Goal: Transaction & Acquisition: Purchase product/service

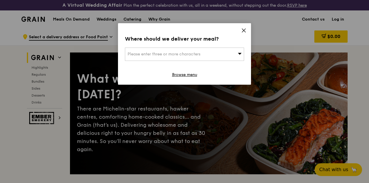
click at [247, 31] on div "Where should we deliver your meal? Please enter three or more characters Browse…" at bounding box center [184, 53] width 133 height 61
drag, startPoint x: 244, startPoint y: 28, endPoint x: 236, endPoint y: 20, distance: 12.3
click at [244, 28] on icon at bounding box center [243, 30] width 5 height 5
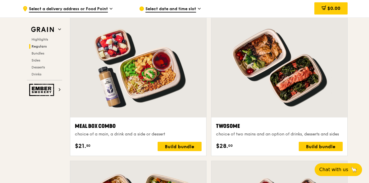
scroll to position [840, 0]
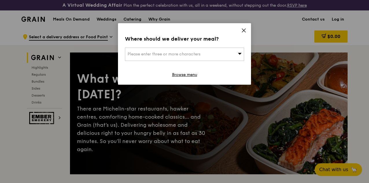
click at [247, 30] on div "Where should we deliver your meal? Please enter three or more characters Browse…" at bounding box center [184, 53] width 133 height 61
click at [243, 32] on icon at bounding box center [243, 30] width 3 height 3
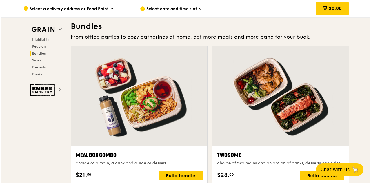
scroll to position [898, 0]
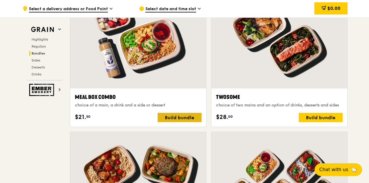
click at [185, 122] on div "Build bundle" at bounding box center [180, 117] width 44 height 9
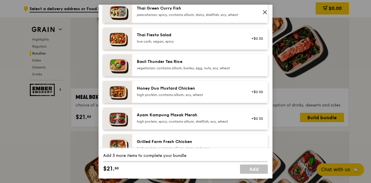
scroll to position [0, 0]
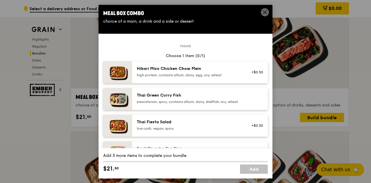
drag, startPoint x: 177, startPoint y: 45, endPoint x: 194, endPoint y: 48, distance: 17.0
click at [194, 48] on div "Mains Choose 1 item (0/1) Hikari Miso Chicken Chow Mein high protein, contains …" at bounding box center [185, 180] width 164 height 268
click at [262, 10] on icon at bounding box center [264, 12] width 5 height 5
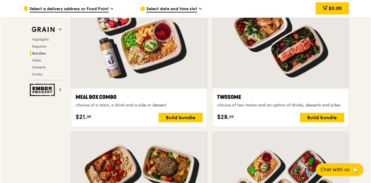
scroll to position [926, 0]
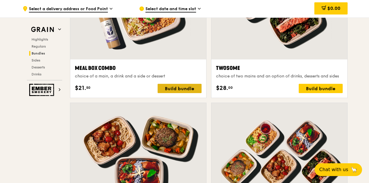
click at [180, 90] on div "Build bundle" at bounding box center [180, 88] width 44 height 9
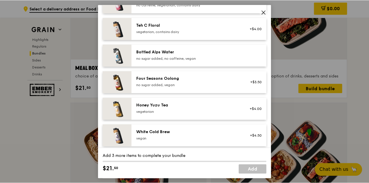
scroll to position [720, 0]
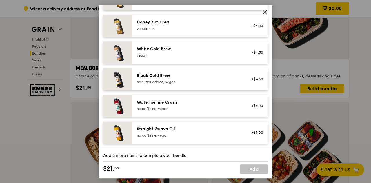
click at [265, 13] on icon at bounding box center [264, 12] width 5 height 5
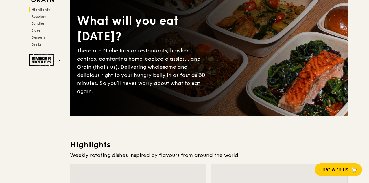
scroll to position [0, 0]
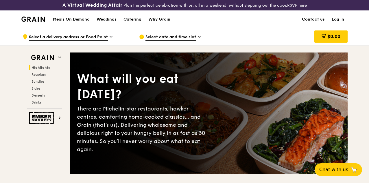
click at [173, 41] on span "Select date and time slot" at bounding box center [171, 37] width 51 height 6
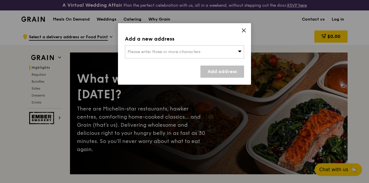
click at [243, 29] on icon at bounding box center [243, 30] width 3 height 3
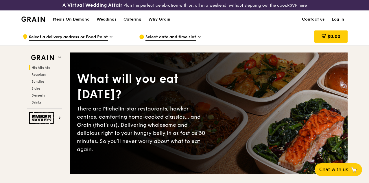
click at [168, 40] on span "Select date and time slot" at bounding box center [171, 37] width 51 height 6
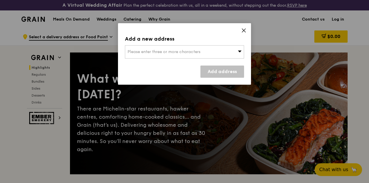
click at [243, 29] on icon at bounding box center [243, 30] width 3 height 3
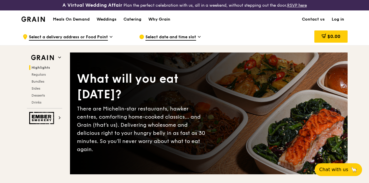
click at [341, 21] on link "Log in" at bounding box center [338, 19] width 19 height 17
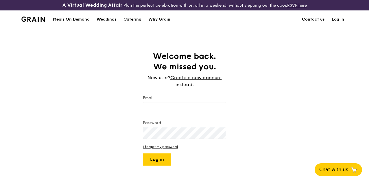
type input "muhdhelmi.salim@ntu.edu.sg"
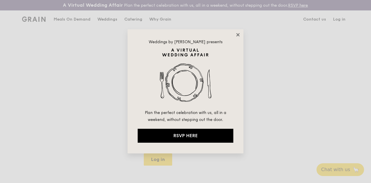
click at [237, 33] on icon at bounding box center [237, 34] width 5 height 5
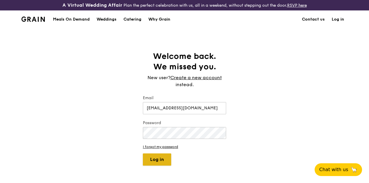
click at [157, 163] on button "Log in" at bounding box center [157, 159] width 28 height 12
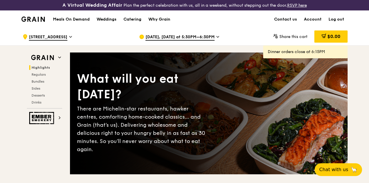
click at [193, 35] on div "Oct 8, Today at 5:30PM–6:30PM" at bounding box center [192, 36] width 107 height 17
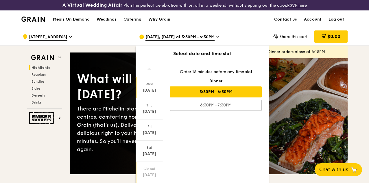
scroll to position [56, 0]
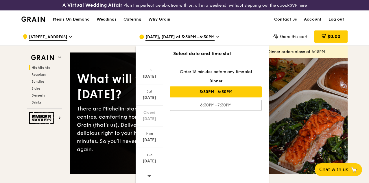
click at [149, 176] on span at bounding box center [149, 176] width 4 height 14
click at [149, 175] on span at bounding box center [149, 176] width 4 height 14
click at [149, 173] on span at bounding box center [149, 176] width 4 height 14
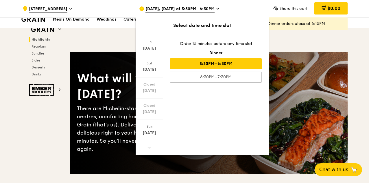
scroll to position [116, 0]
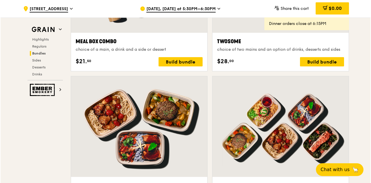
scroll to position [895, 0]
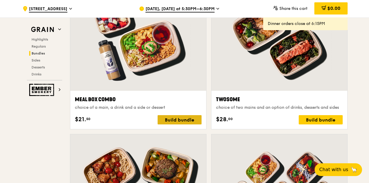
click at [175, 124] on div "Build bundle" at bounding box center [180, 119] width 44 height 9
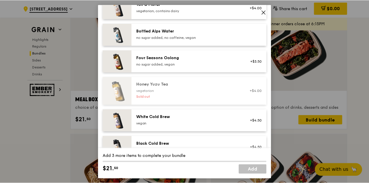
scroll to position [753, 0]
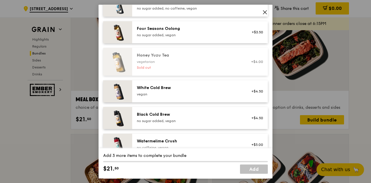
click at [262, 14] on icon at bounding box center [264, 12] width 5 height 5
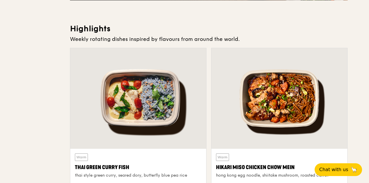
scroll to position [0, 0]
